Goal: Task Accomplishment & Management: Manage account settings

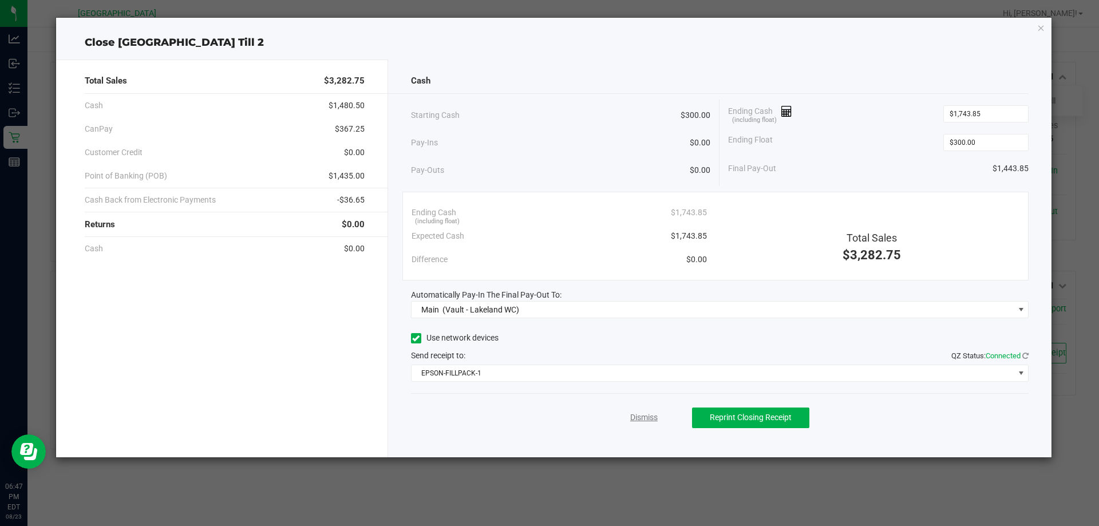
click at [634, 415] on link "Dismiss" at bounding box center [643, 417] width 27 height 12
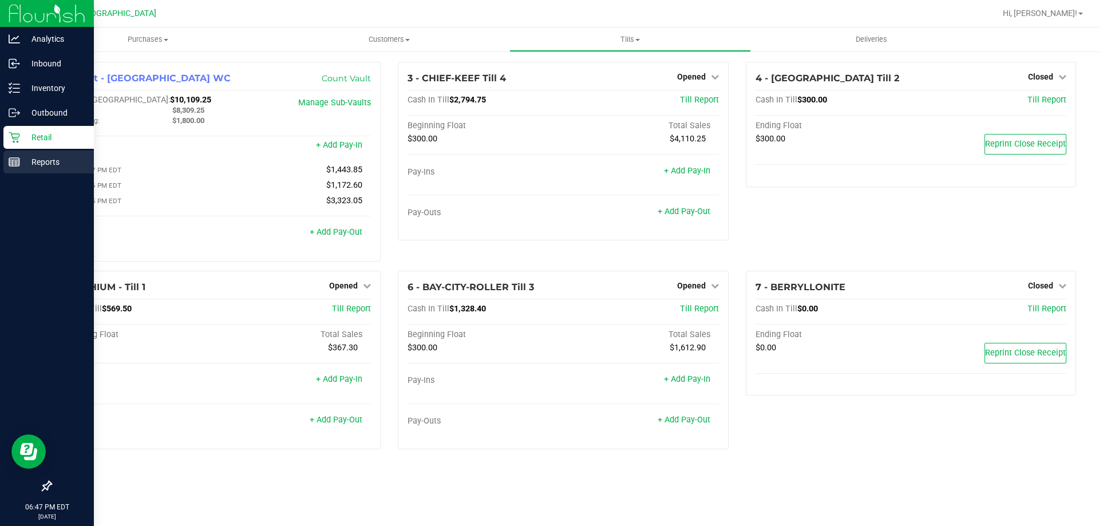
click at [18, 174] on link "Reports" at bounding box center [47, 162] width 94 height 25
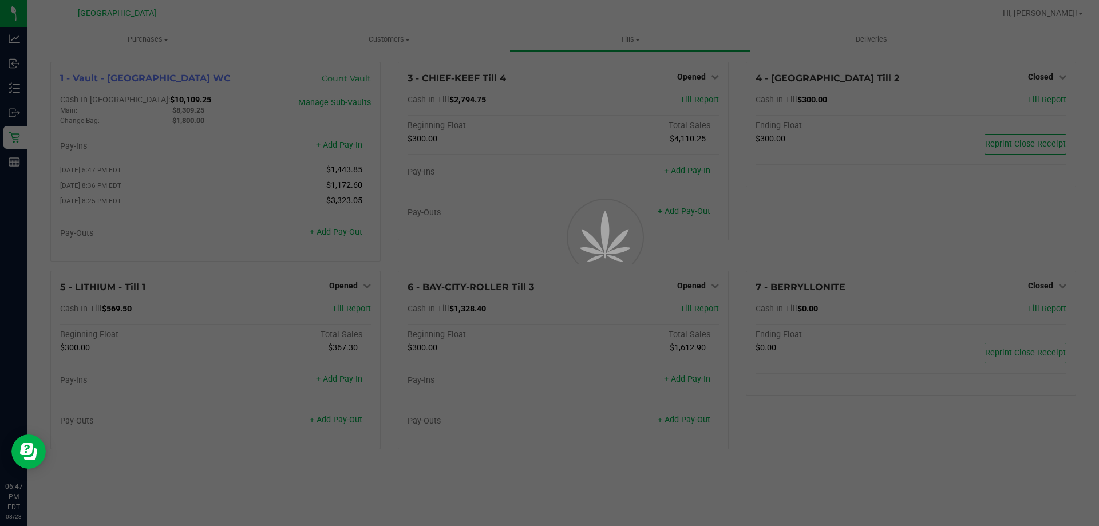
click at [399, 42] on div at bounding box center [549, 263] width 1099 height 526
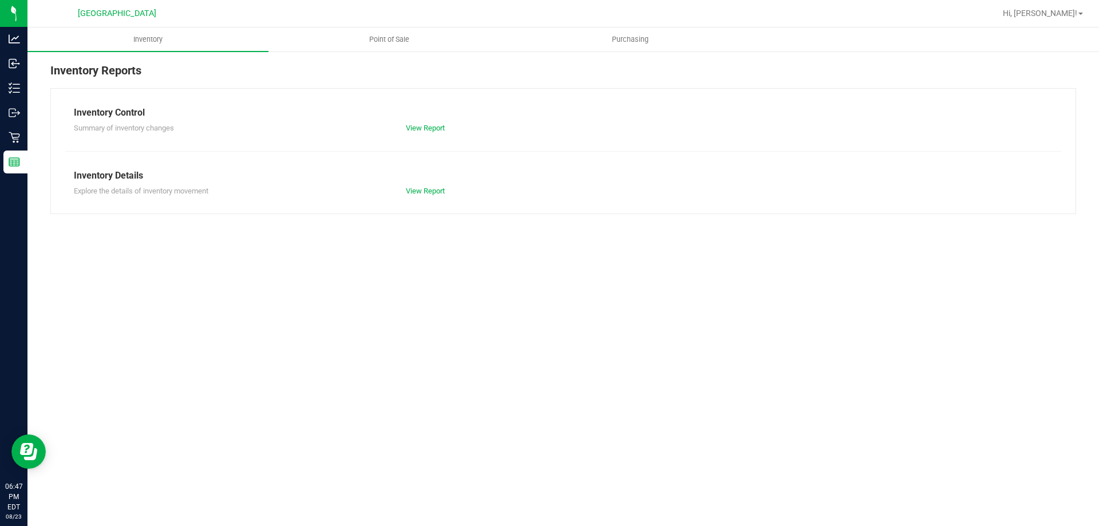
click at [407, 38] on span "Point of Sale" at bounding box center [389, 39] width 71 height 10
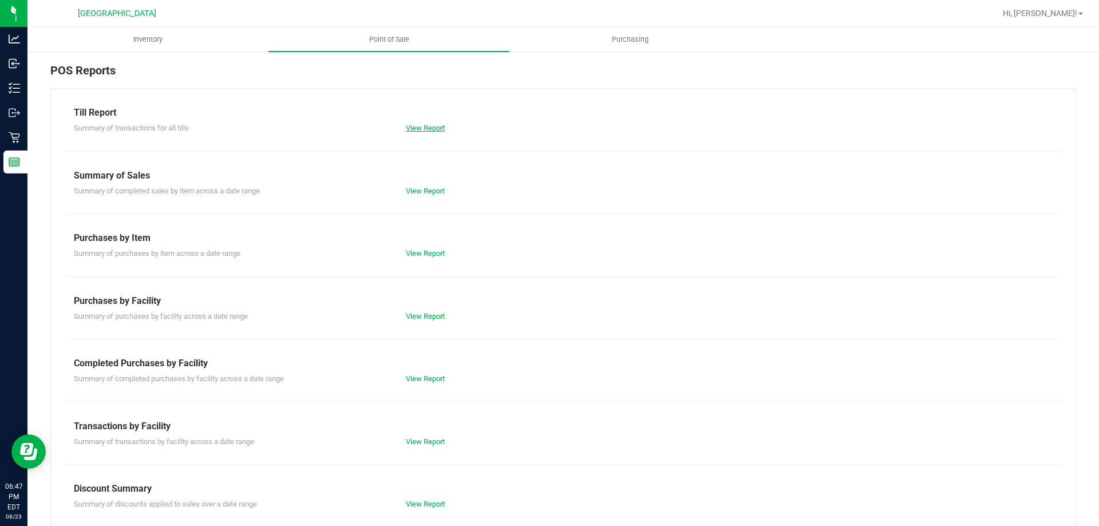
click at [432, 124] on link "View Report" at bounding box center [425, 128] width 39 height 9
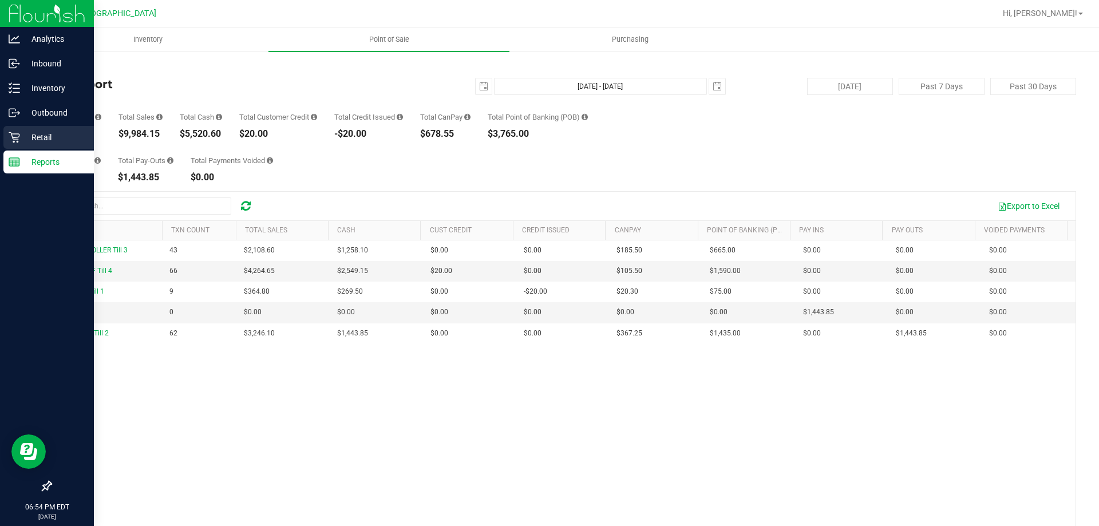
click at [0, 133] on link "Retail" at bounding box center [47, 138] width 94 height 25
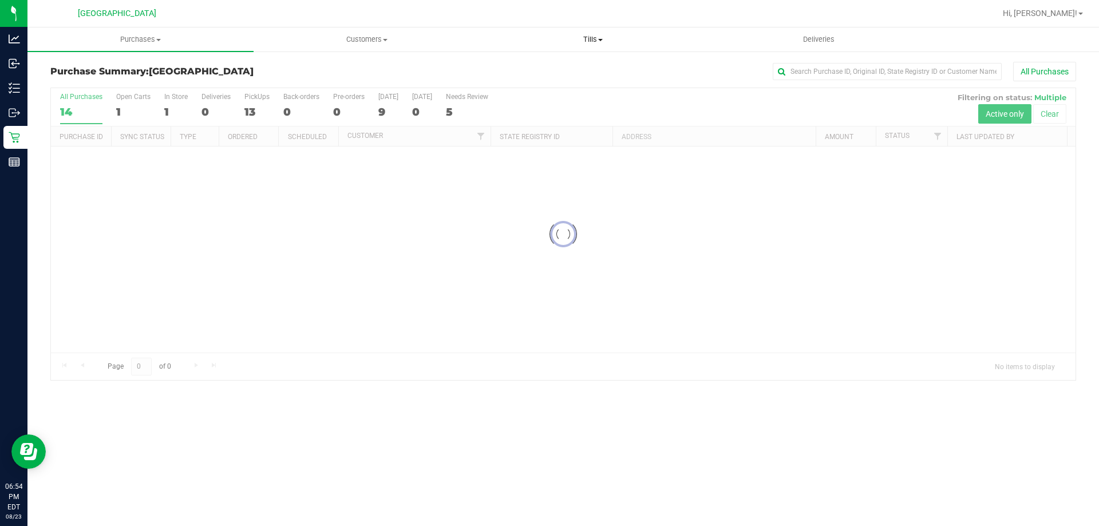
click at [619, 36] on span "Tills" at bounding box center [592, 39] width 225 height 10
click at [566, 73] on li "Manage tills" at bounding box center [592, 69] width 226 height 14
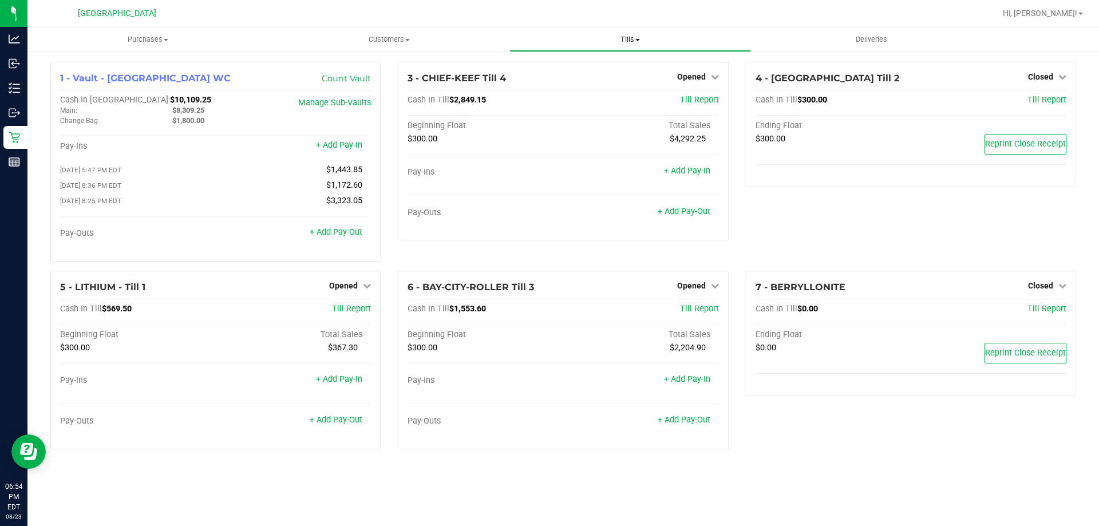
click at [638, 43] on span "Tills" at bounding box center [630, 39] width 240 height 10
click at [596, 84] on span "Reconcile e-payments" at bounding box center [566, 83] width 114 height 10
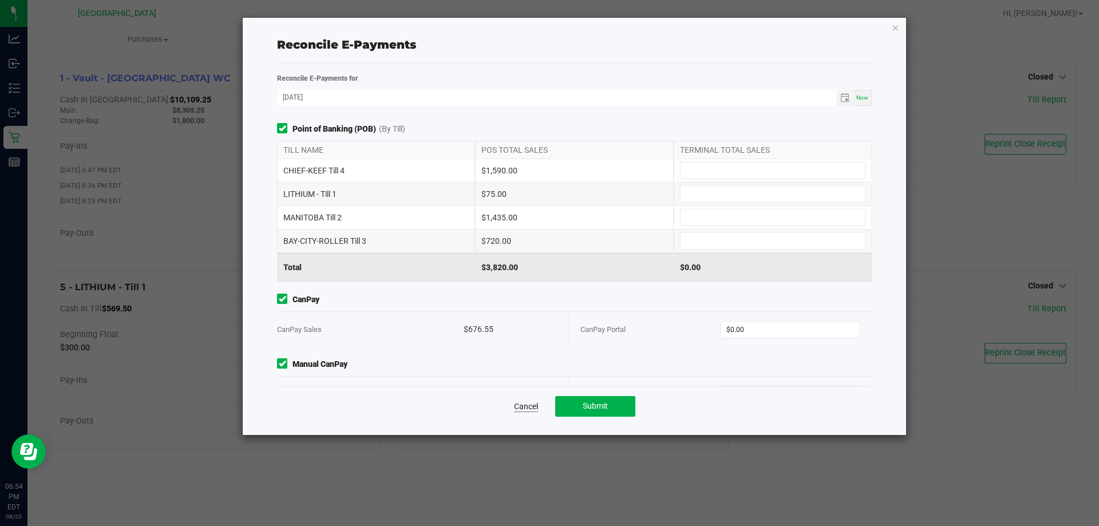
click at [537, 408] on link "Cancel" at bounding box center [526, 406] width 24 height 11
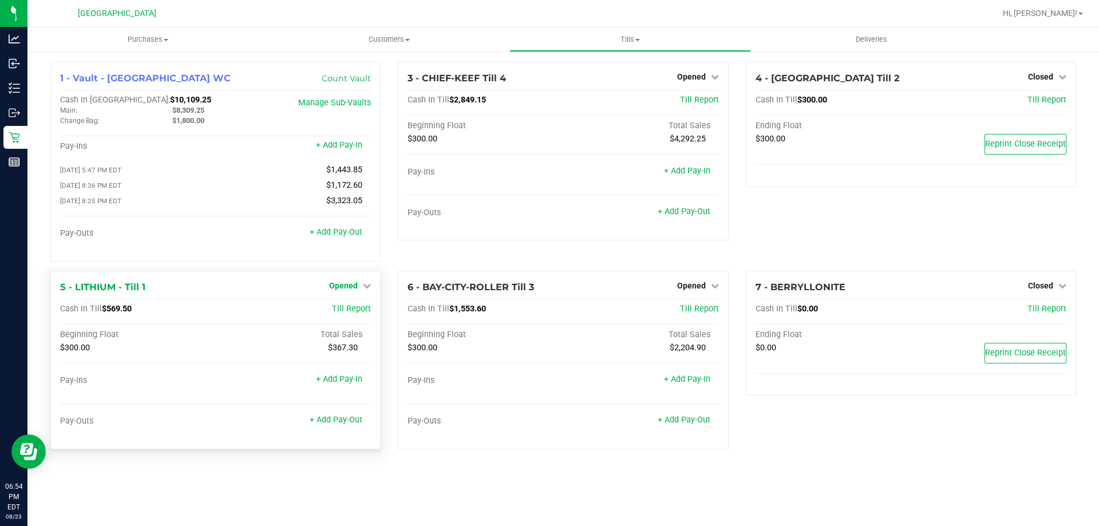
click at [352, 290] on span "Opened" at bounding box center [343, 285] width 29 height 9
click at [348, 310] on link "Close Till" at bounding box center [345, 308] width 31 height 9
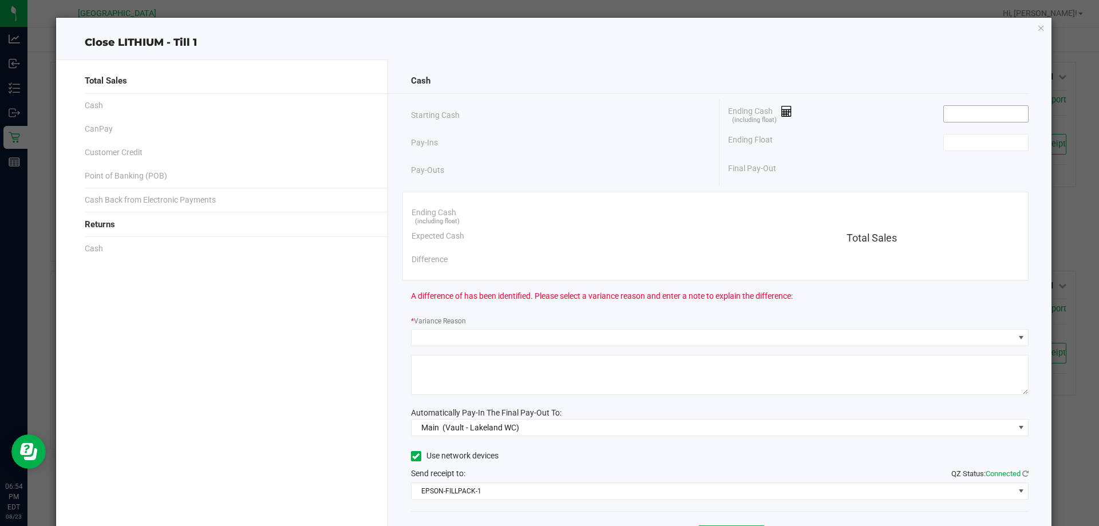
click at [973, 115] on input at bounding box center [985, 114] width 84 height 16
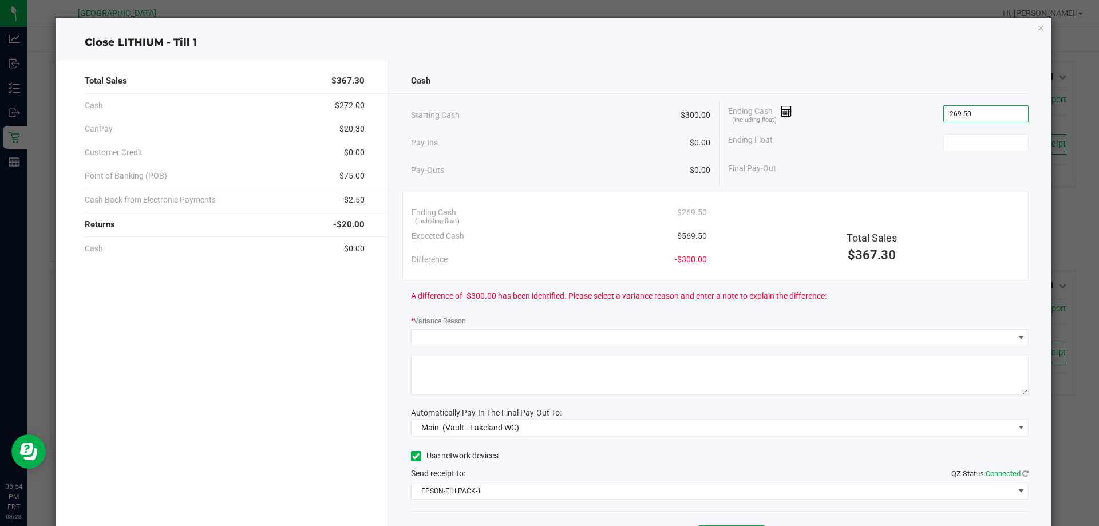
type input "$269.50"
type input "300.00"
type input "269.5"
type input "$300.00"
click at [945, 112] on input "269.5" at bounding box center [985, 114] width 84 height 16
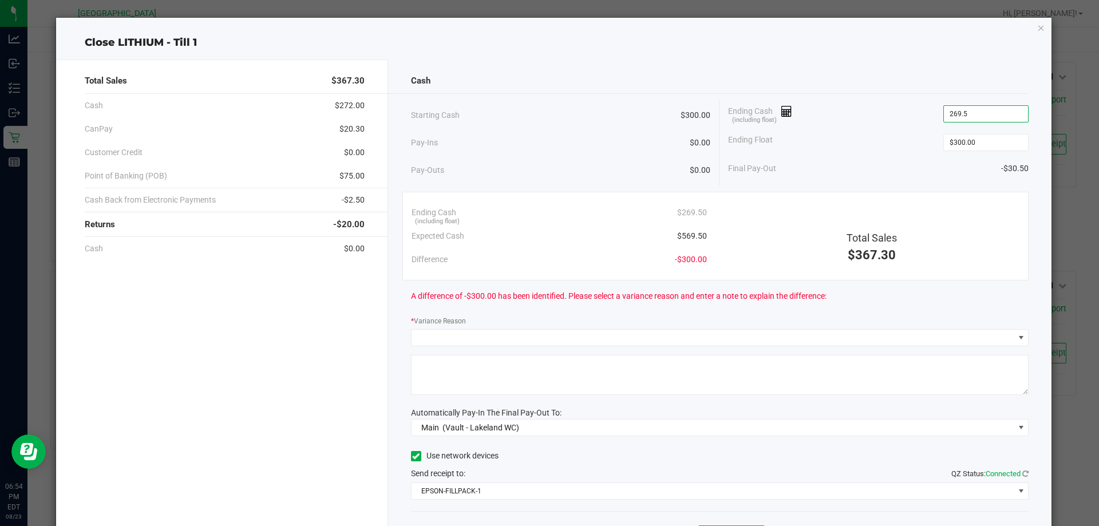
click at [945, 113] on input "269.5" at bounding box center [985, 114] width 84 height 16
click at [946, 117] on input "269.5" at bounding box center [985, 114] width 84 height 16
click at [944, 117] on input "269.5" at bounding box center [985, 114] width 84 height 16
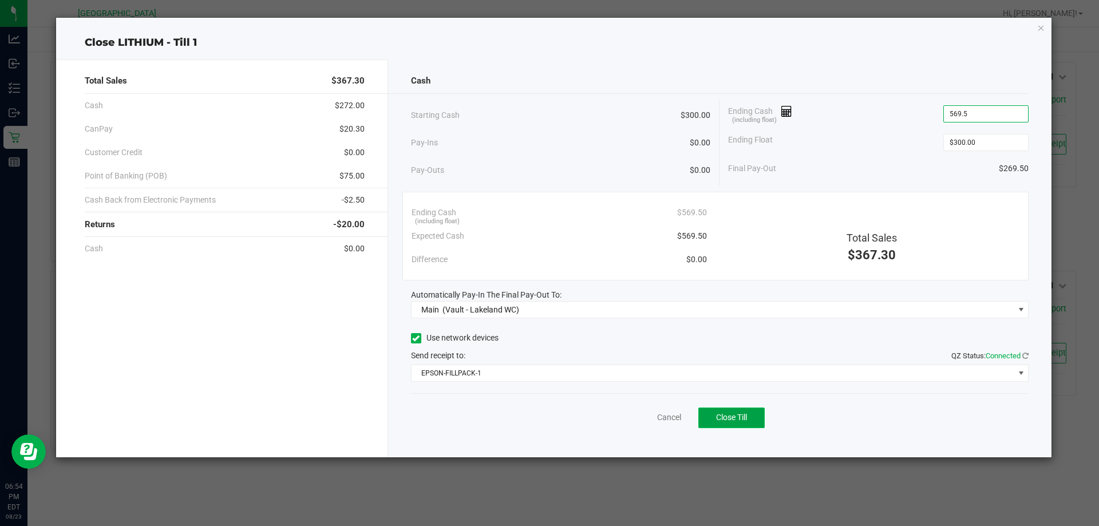
type input "$569.50"
click at [717, 418] on span "Close Till" at bounding box center [731, 417] width 31 height 9
click at [644, 436] on div "Dismiss Reprint Closing Receipt" at bounding box center [720, 415] width 618 height 44
click at [645, 414] on link "Dismiss" at bounding box center [643, 417] width 27 height 12
